Goal: Information Seeking & Learning: Learn about a topic

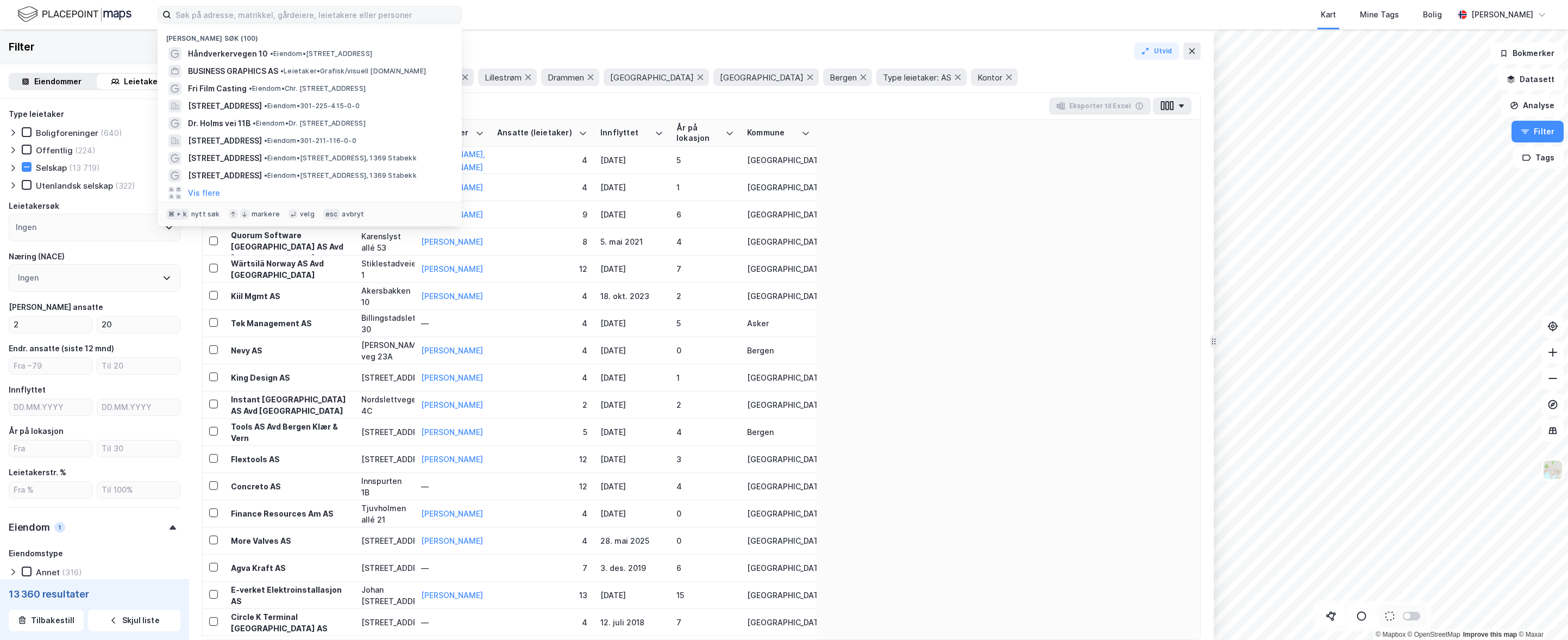
click at [259, 18] on input at bounding box center [316, 15] width 290 height 16
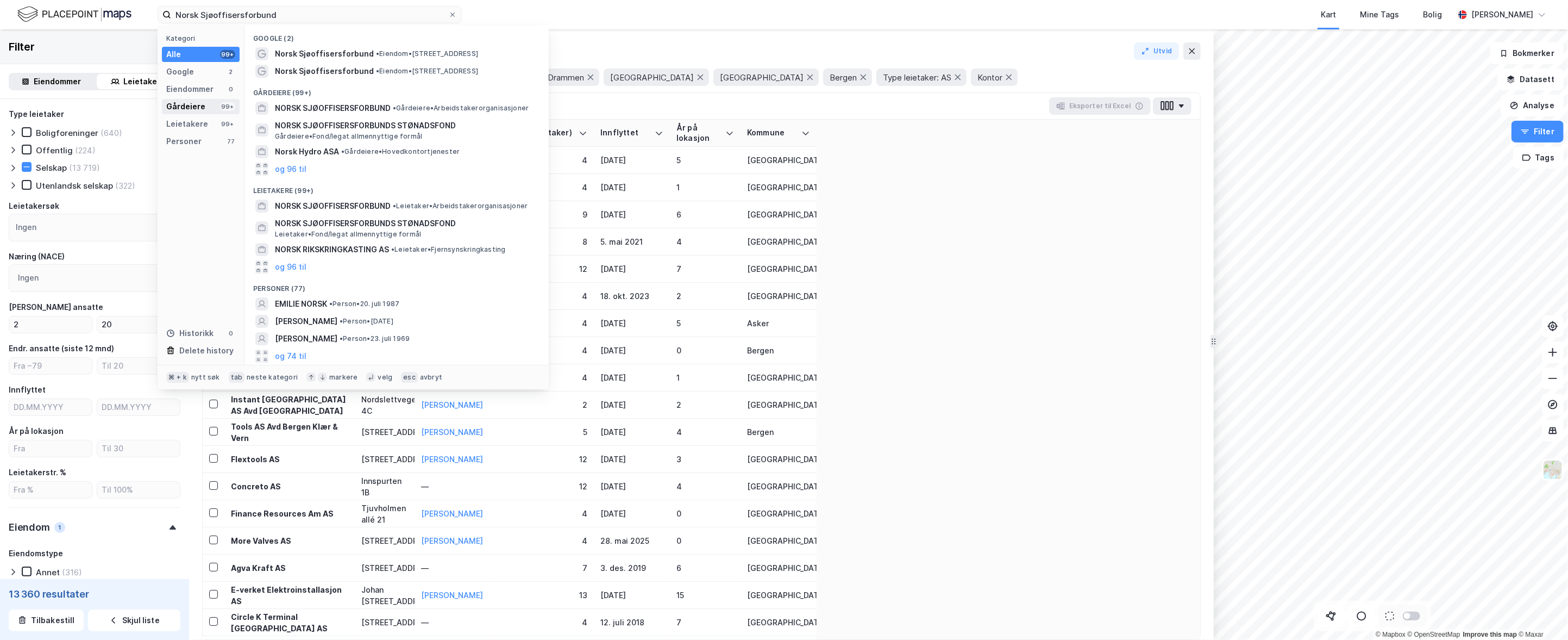
click at [201, 105] on div "Gårdeiere" at bounding box center [186, 106] width 39 height 13
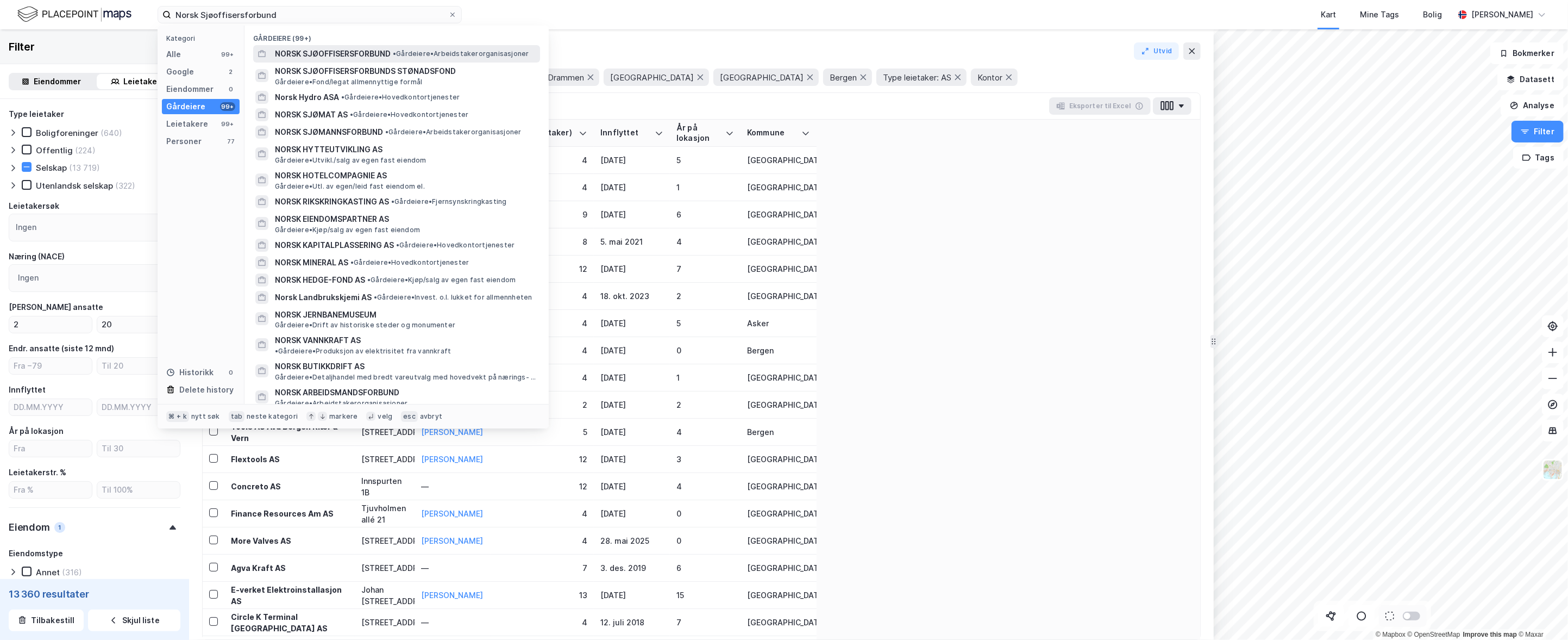
click at [309, 57] on span "NORSK SJØOFFISERSFORBUND" at bounding box center [333, 54] width 116 height 13
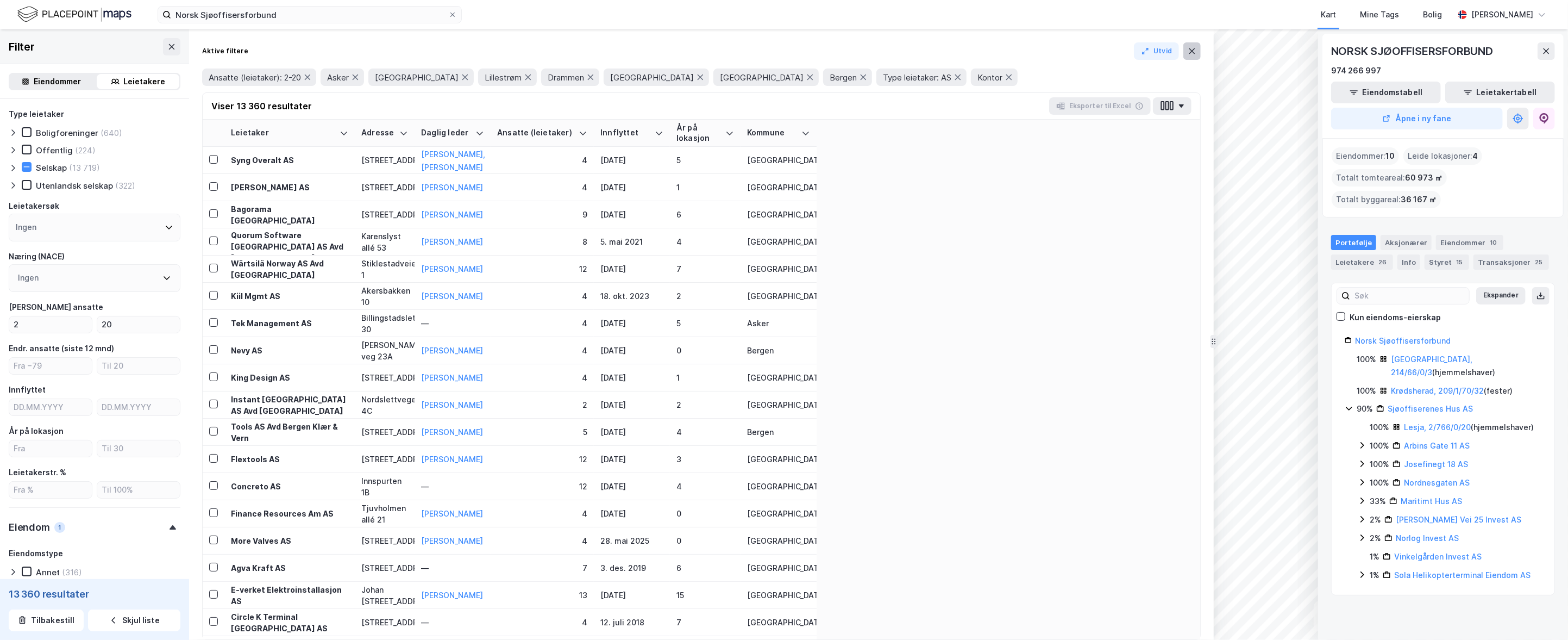
click at [1193, 52] on icon at bounding box center [1192, 51] width 6 height 5
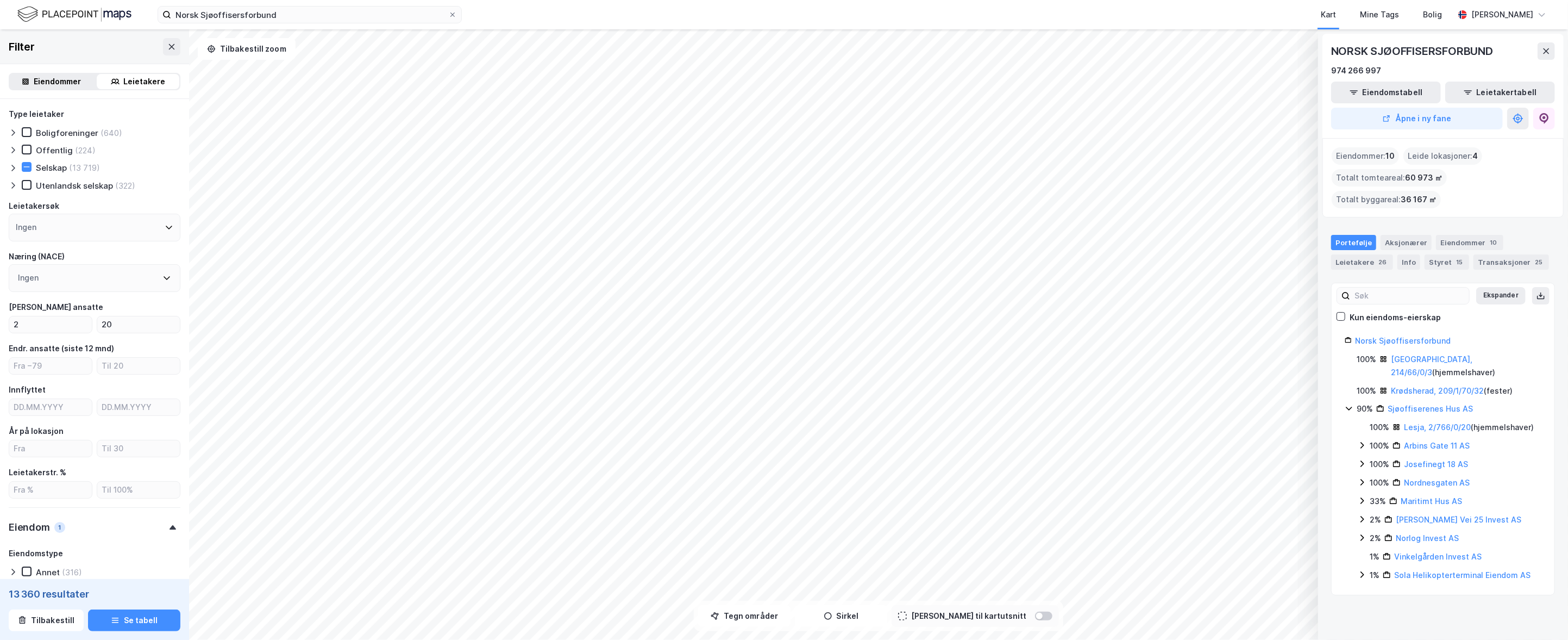
click at [1367, 458] on div "100% Josefinegt 18 AS" at bounding box center [1450, 464] width 184 height 13
click at [1365, 463] on icon at bounding box center [1362, 465] width 7 height 4
click at [1362, 479] on icon at bounding box center [1362, 482] width 4 height 7
click at [1362, 478] on icon at bounding box center [1362, 482] width 9 height 9
click at [1360, 459] on icon at bounding box center [1362, 463] width 9 height 9
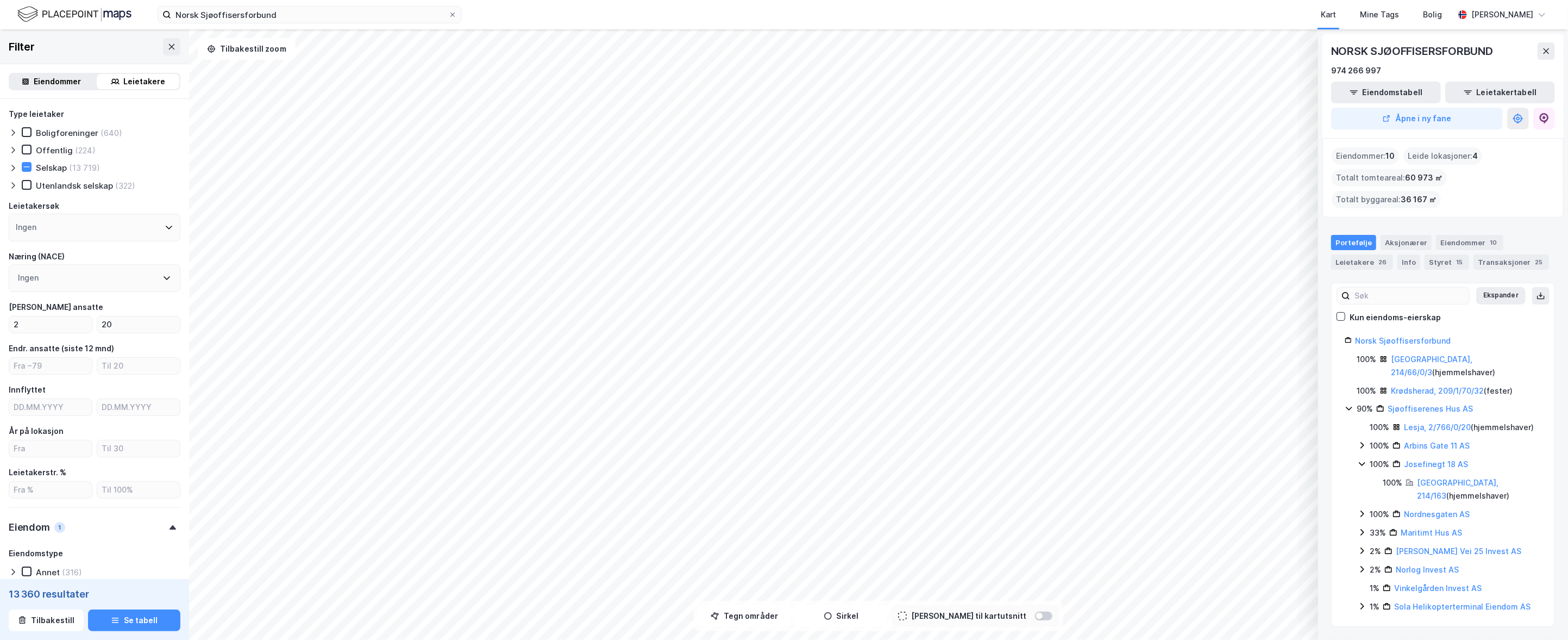
drag, startPoint x: 1362, startPoint y: 409, endPoint x: 1401, endPoint y: 410, distance: 39.0
click at [1363, 443] on icon at bounding box center [1362, 446] width 4 height 7
click at [1426, 459] on link "[GEOGRAPHIC_DATA], 209/8" at bounding box center [1458, 470] width 82 height 23
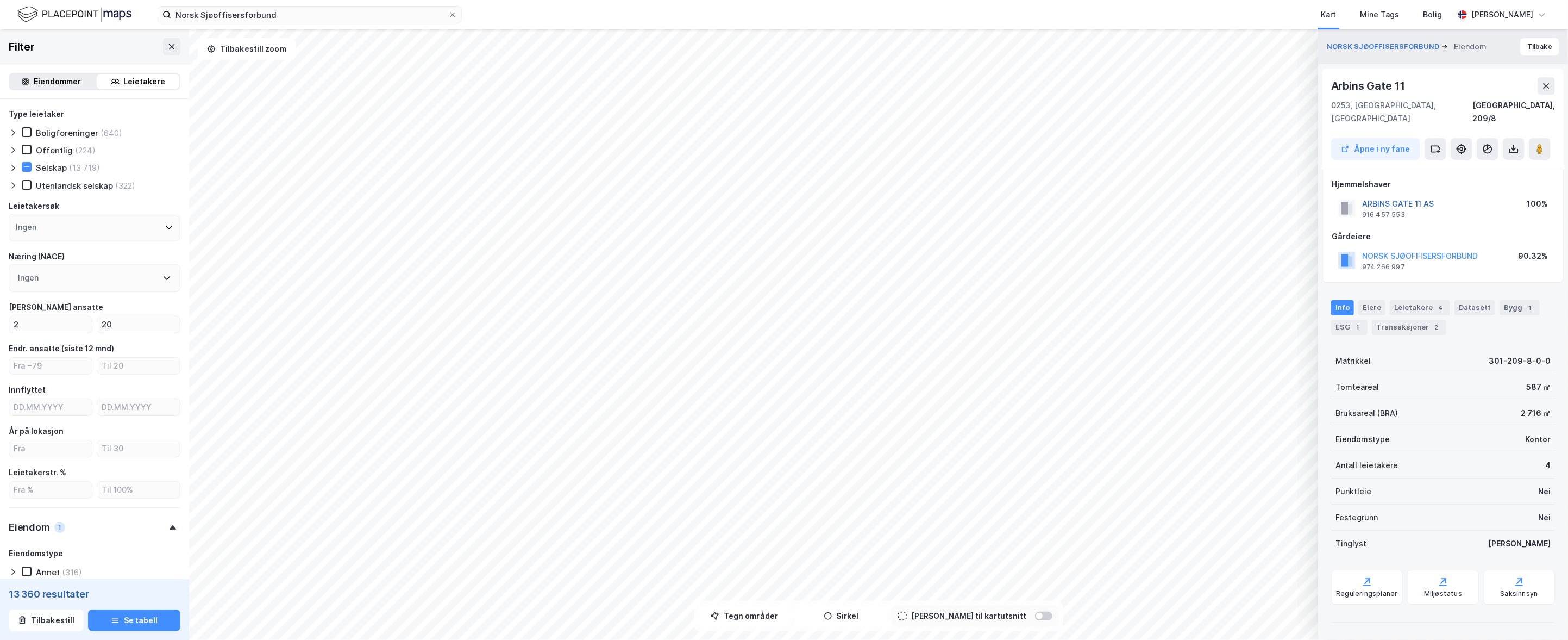
click at [0, 0] on button "ARBINS GATE 11 AS" at bounding box center [0, 0] width 0 height 0
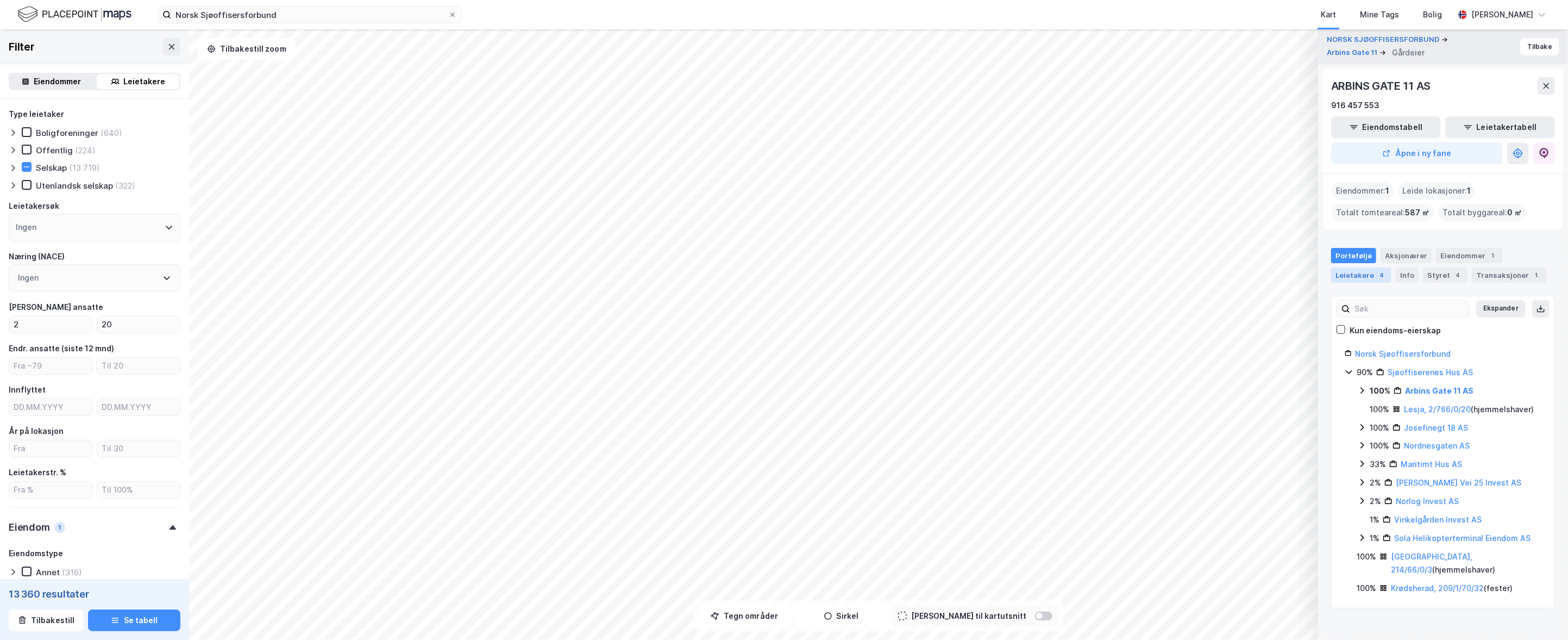
click at [1377, 270] on div "4" at bounding box center [1382, 275] width 11 height 11
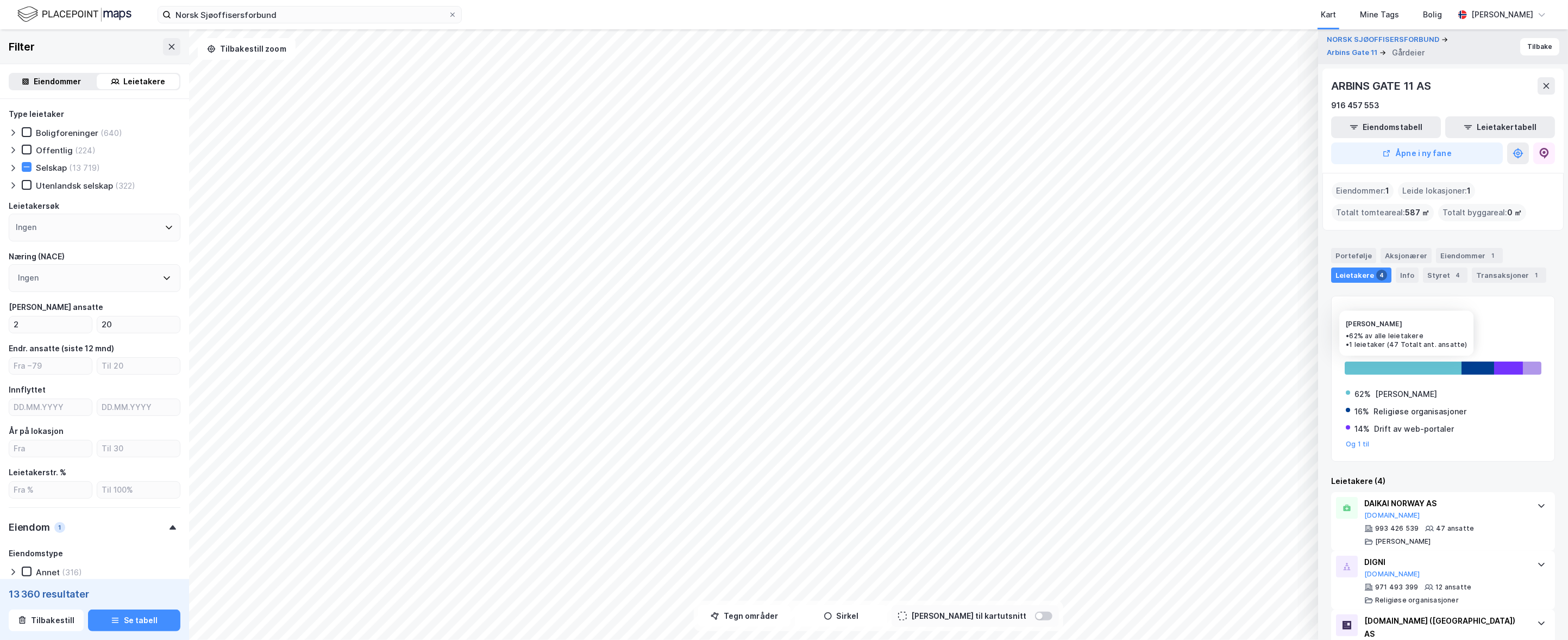
scroll to position [99, 0]
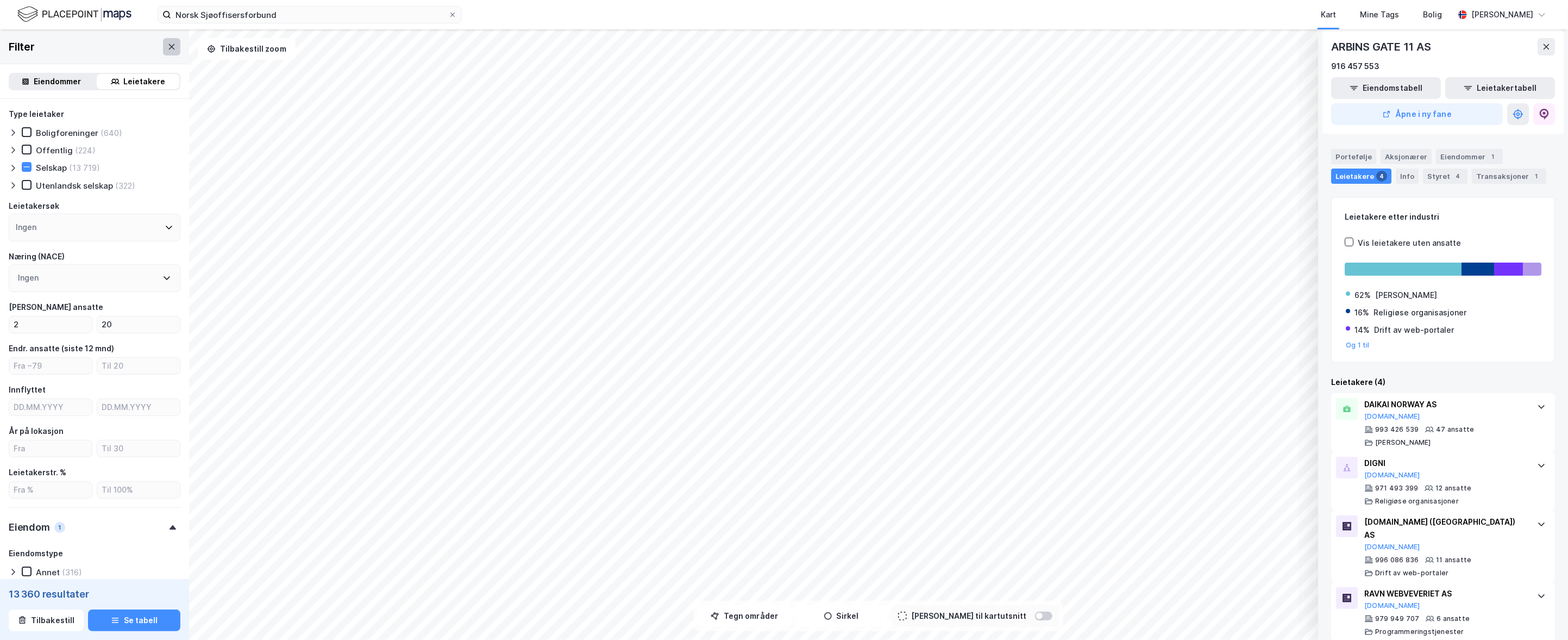
click at [169, 45] on icon at bounding box center [172, 47] width 9 height 9
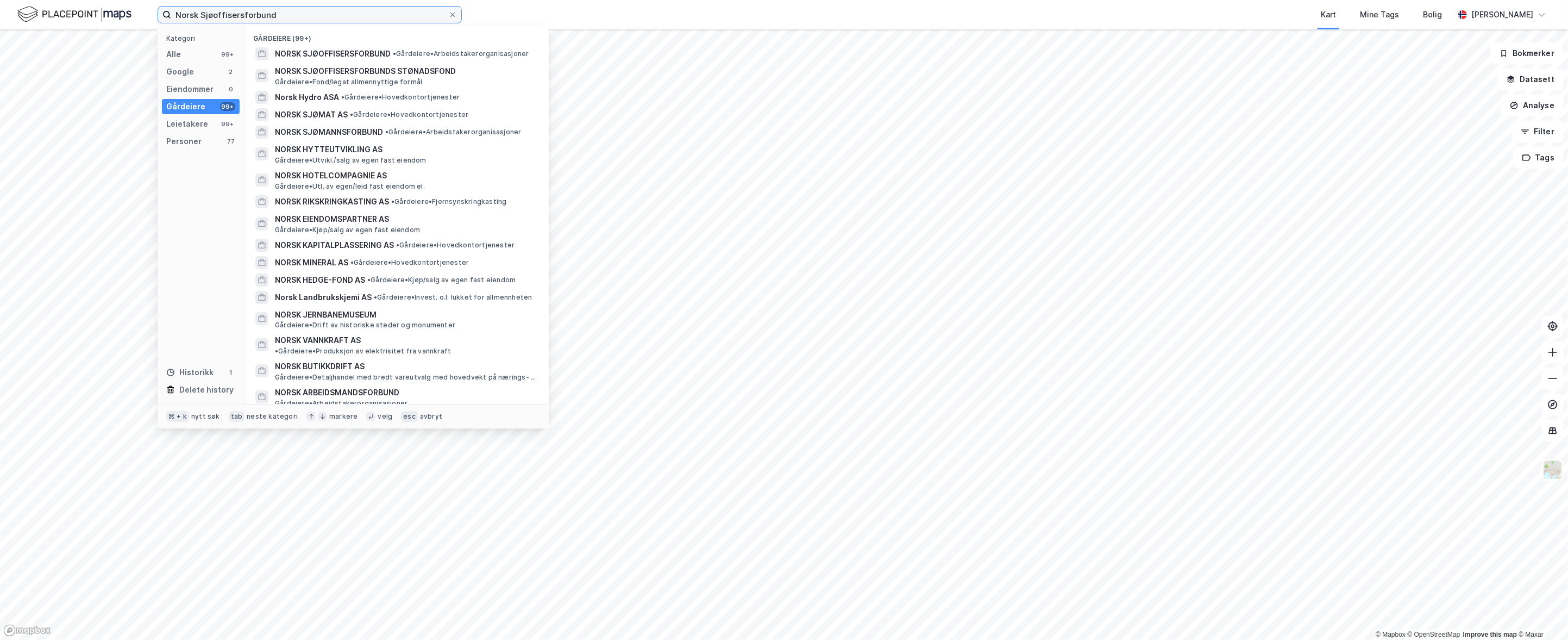
click at [301, 16] on input "Norsk Sjøoffisersforbund" at bounding box center [309, 15] width 277 height 16
click at [348, 52] on span "NORSK SJØOFFISERSFORBUND" at bounding box center [333, 54] width 116 height 13
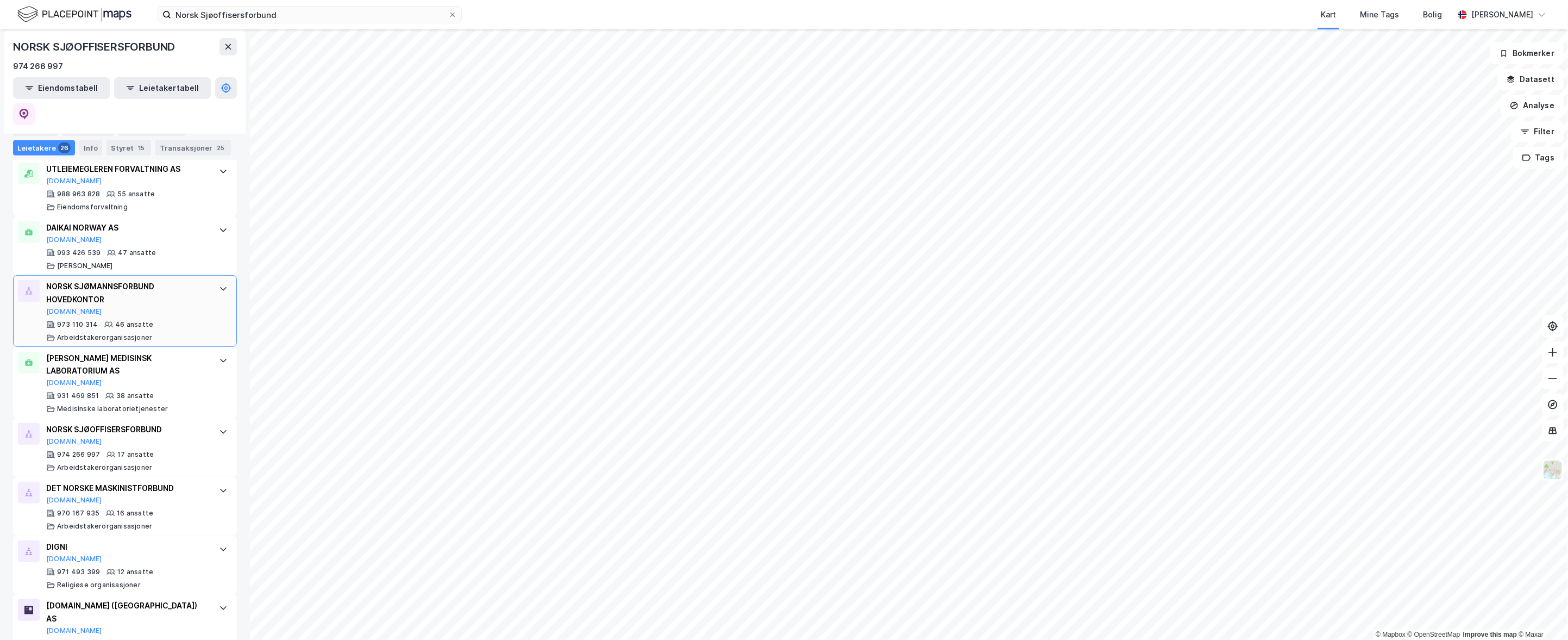
scroll to position [457, 0]
click at [220, 284] on icon at bounding box center [223, 288] width 9 height 9
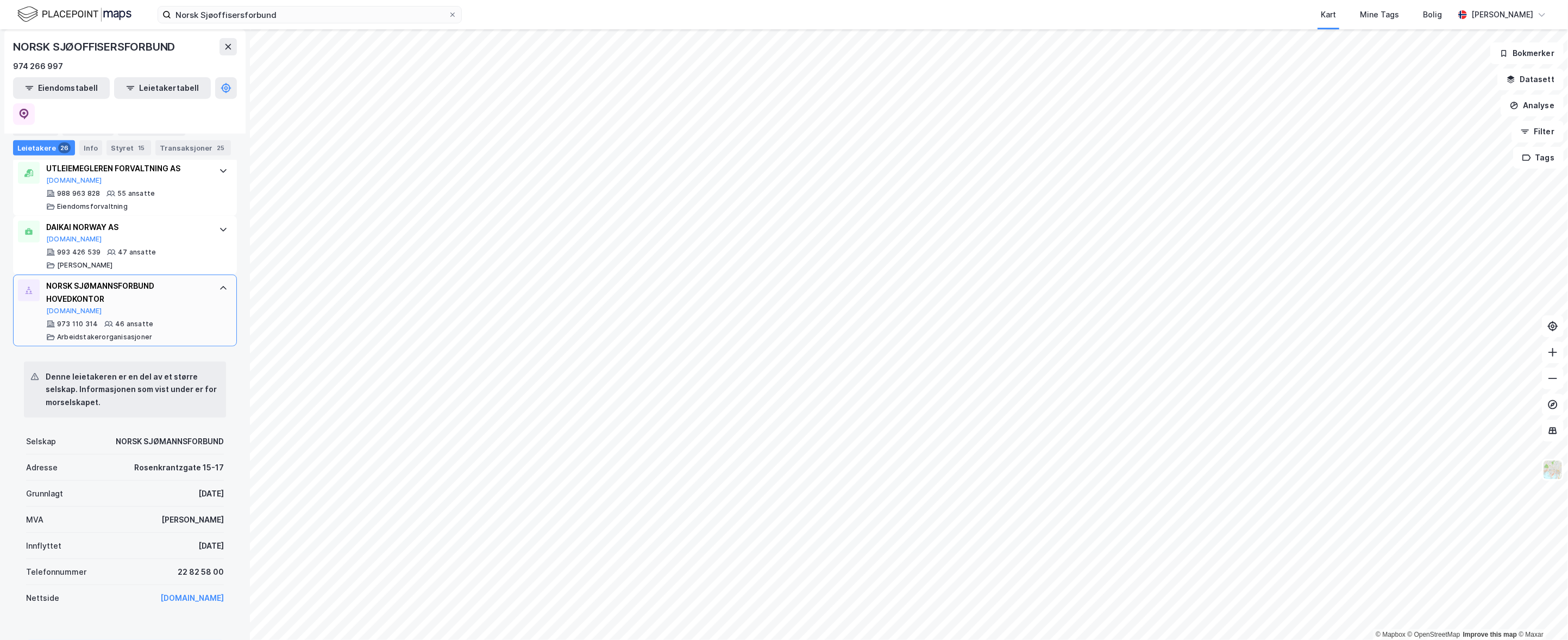
click at [220, 284] on icon at bounding box center [223, 288] width 9 height 9
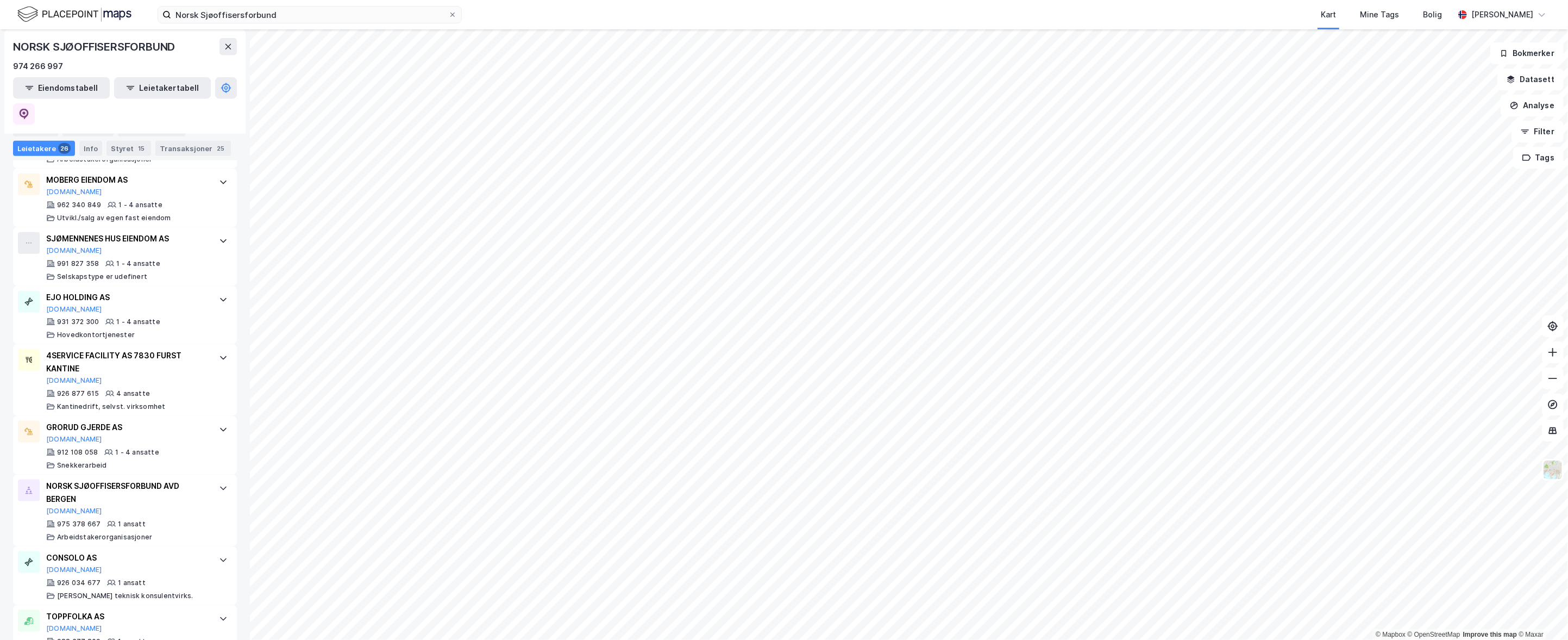
scroll to position [1395, 0]
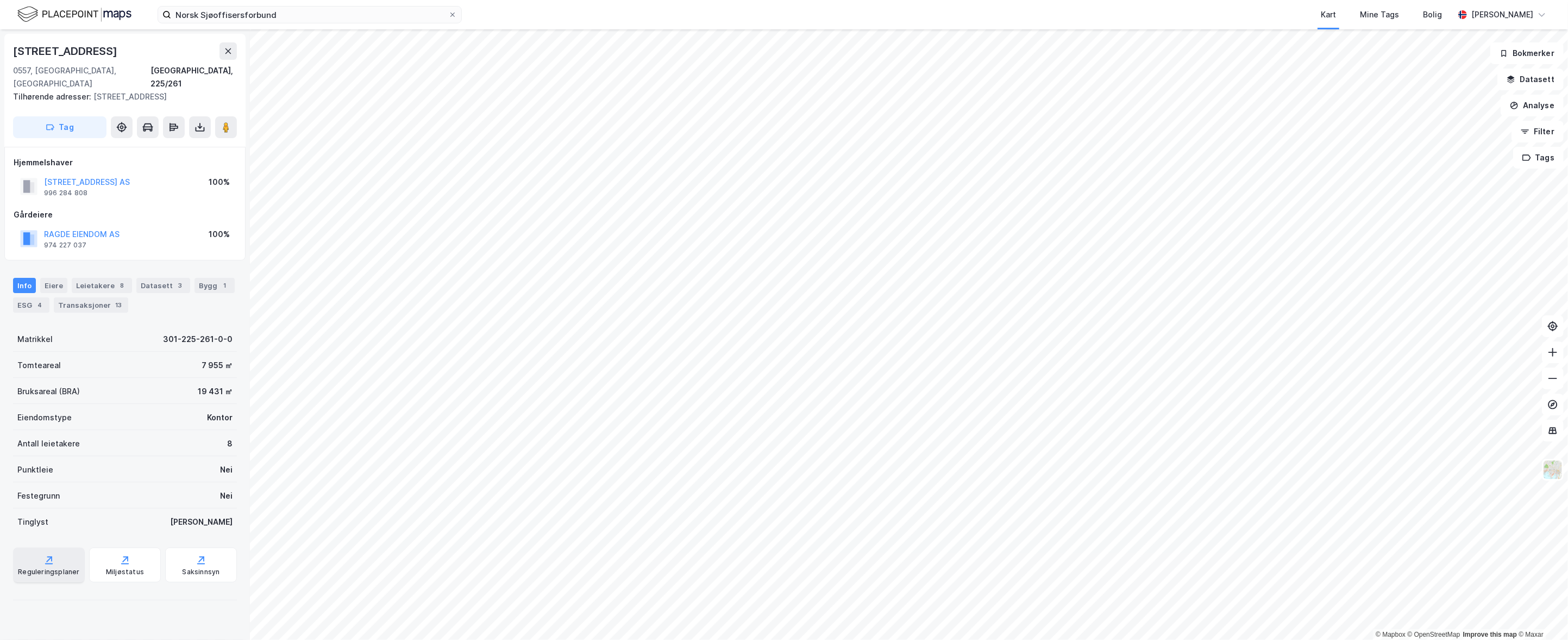
click at [59, 547] on div "Reguleringsplaner" at bounding box center [49, 564] width 72 height 35
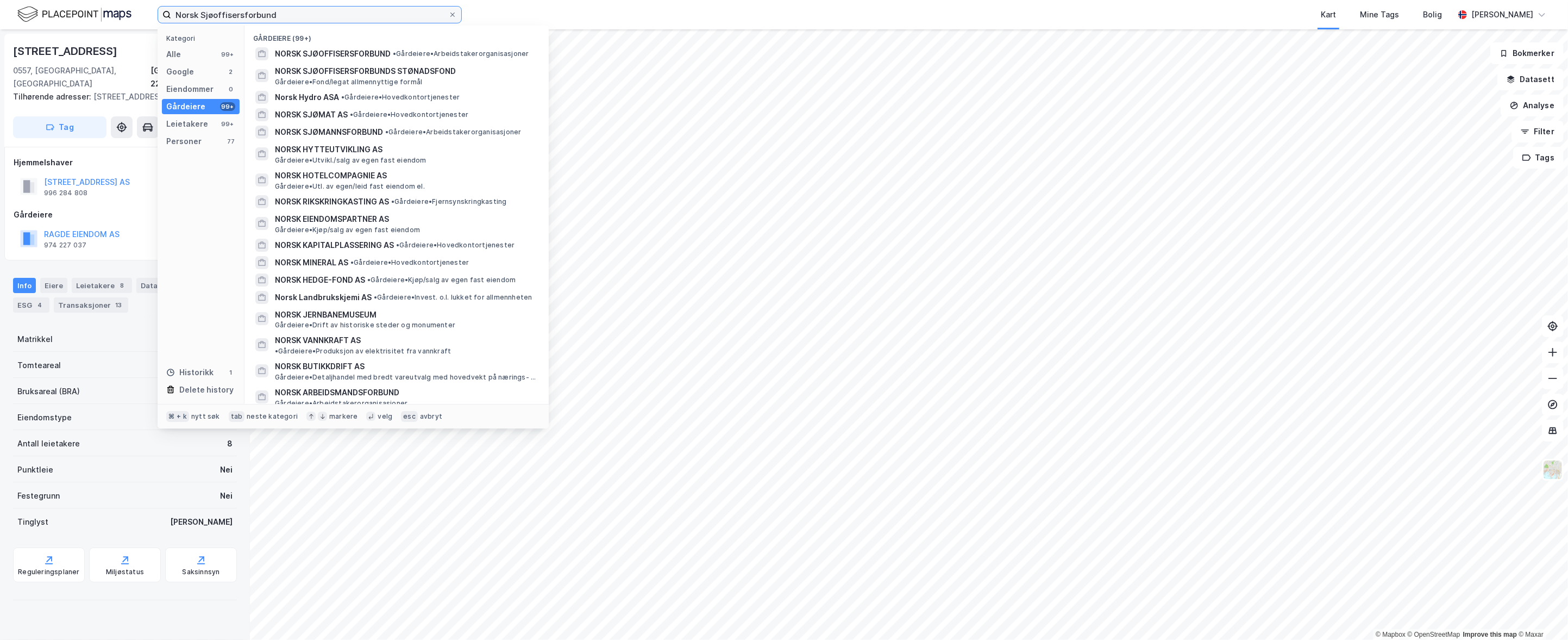
click at [286, 15] on input "Norsk Sjøoffisersforbund" at bounding box center [309, 15] width 277 height 16
paste input "Studio3D"
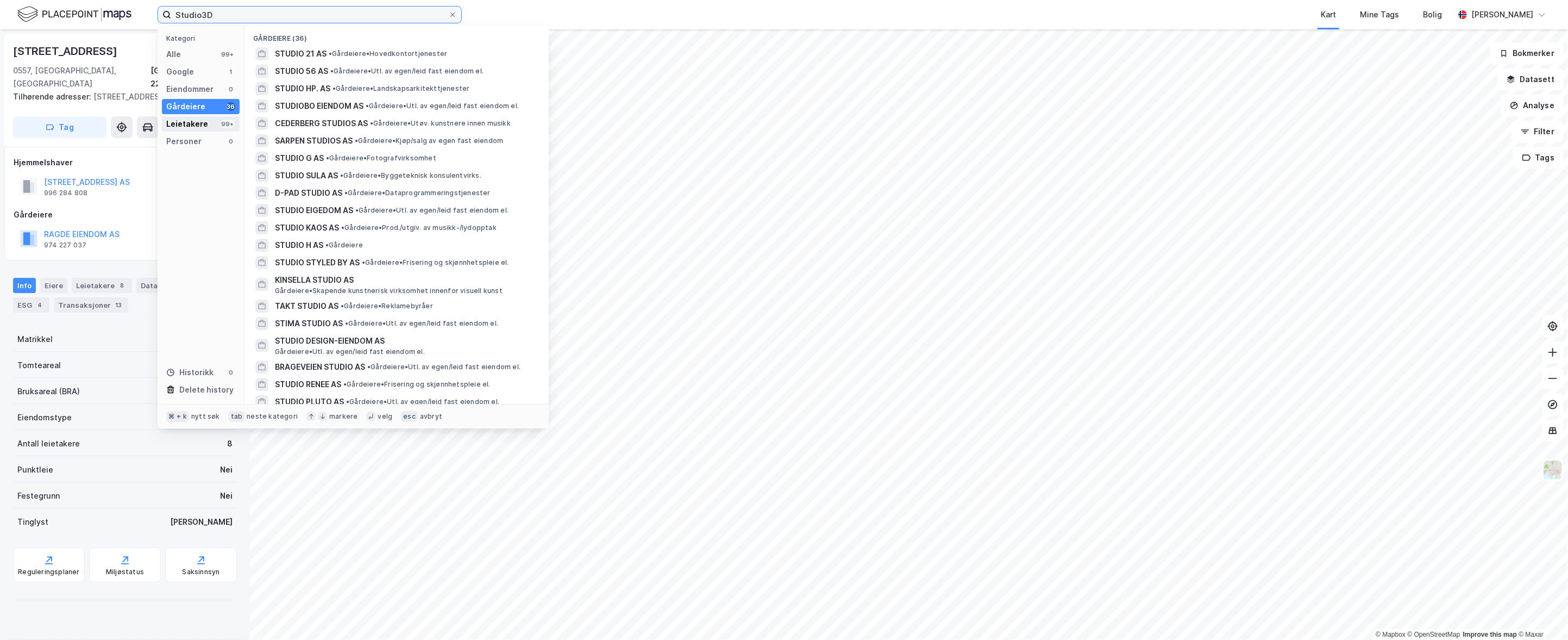
type input "Studio3D"
click at [191, 119] on div "Leietakere" at bounding box center [187, 124] width 42 height 13
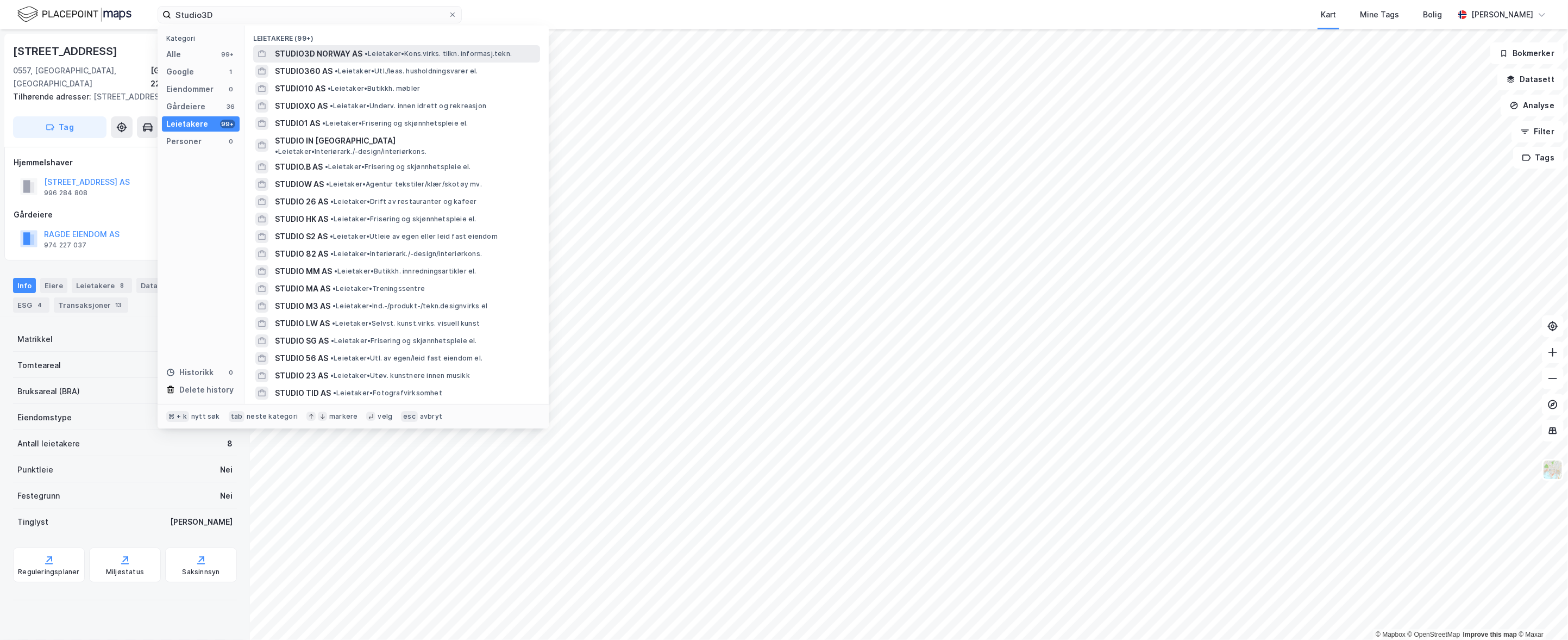
click at [310, 55] on span "STUDIO3D NORWAY AS" at bounding box center [319, 54] width 88 height 13
